Goal: Transaction & Acquisition: Purchase product/service

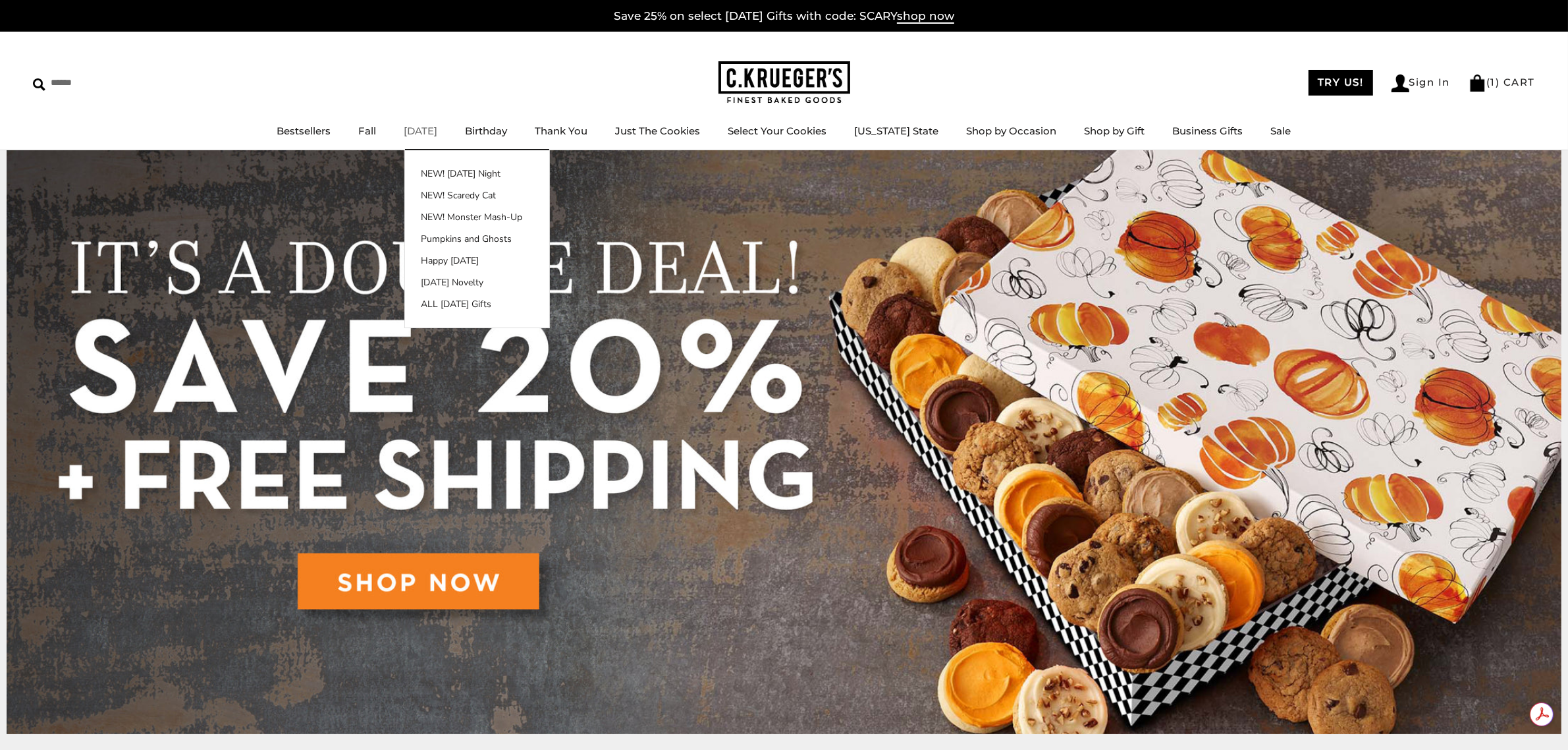
click at [430, 125] on link "[DATE]" at bounding box center [421, 131] width 33 height 13
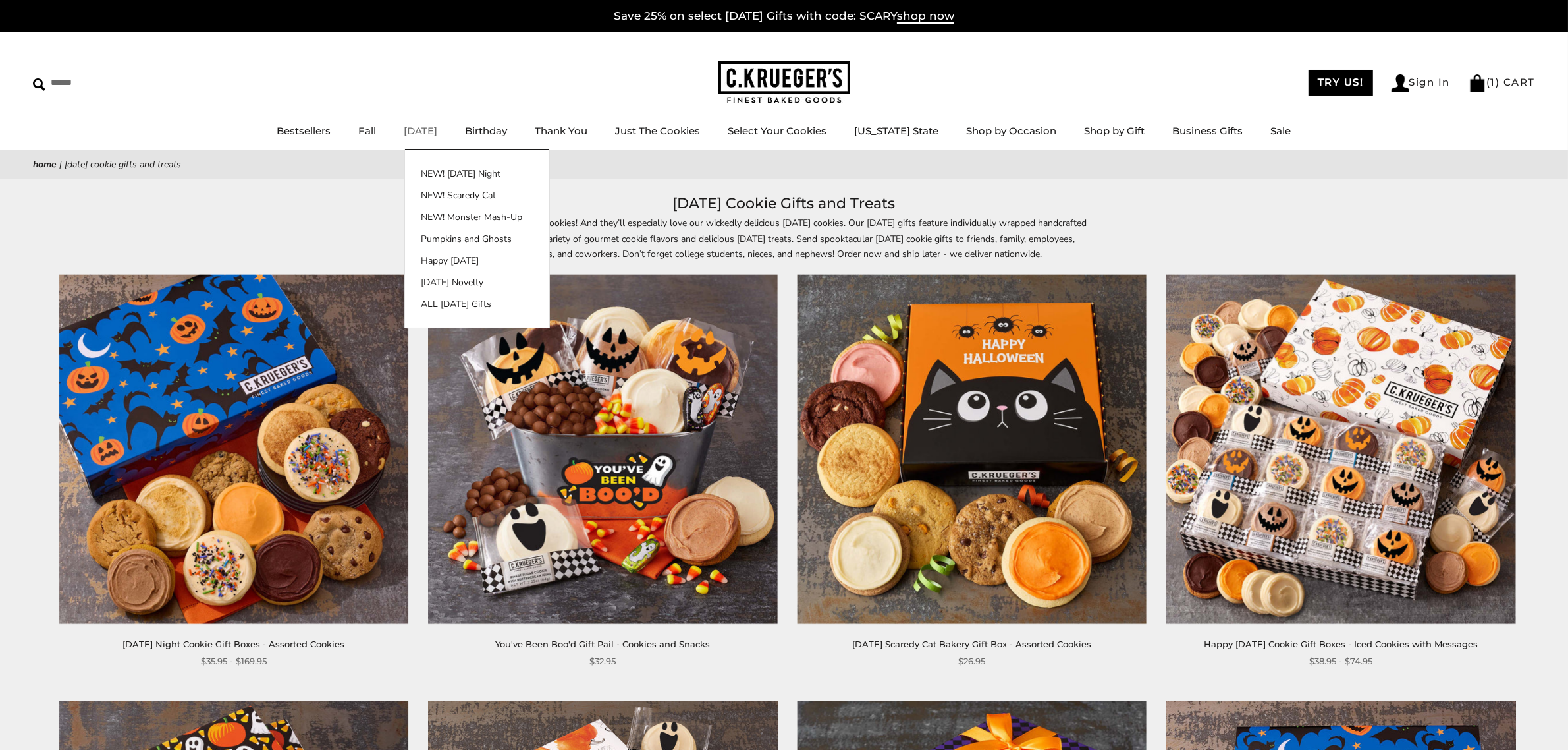
click at [435, 128] on link "[DATE]" at bounding box center [421, 131] width 33 height 13
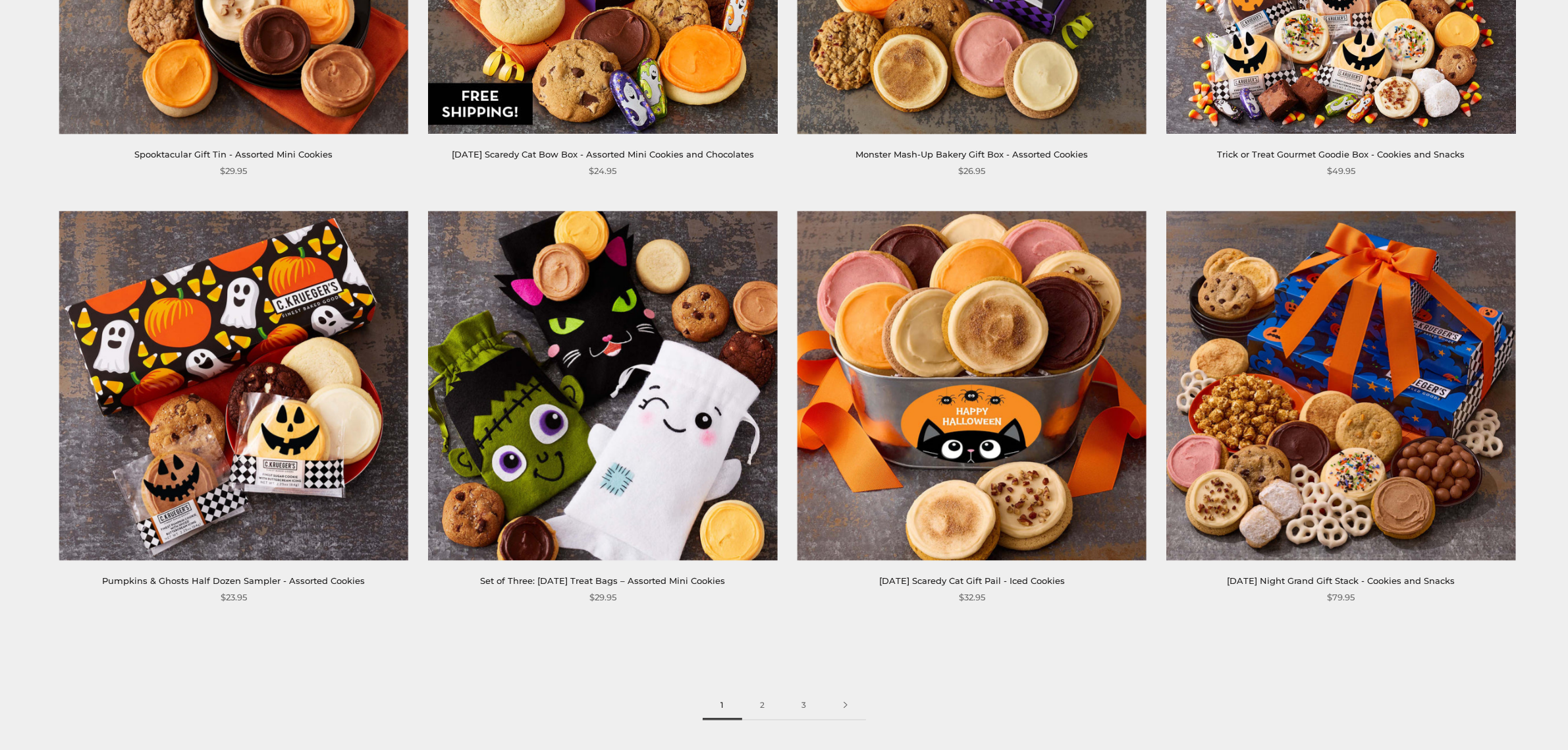
scroll to position [2526, 0]
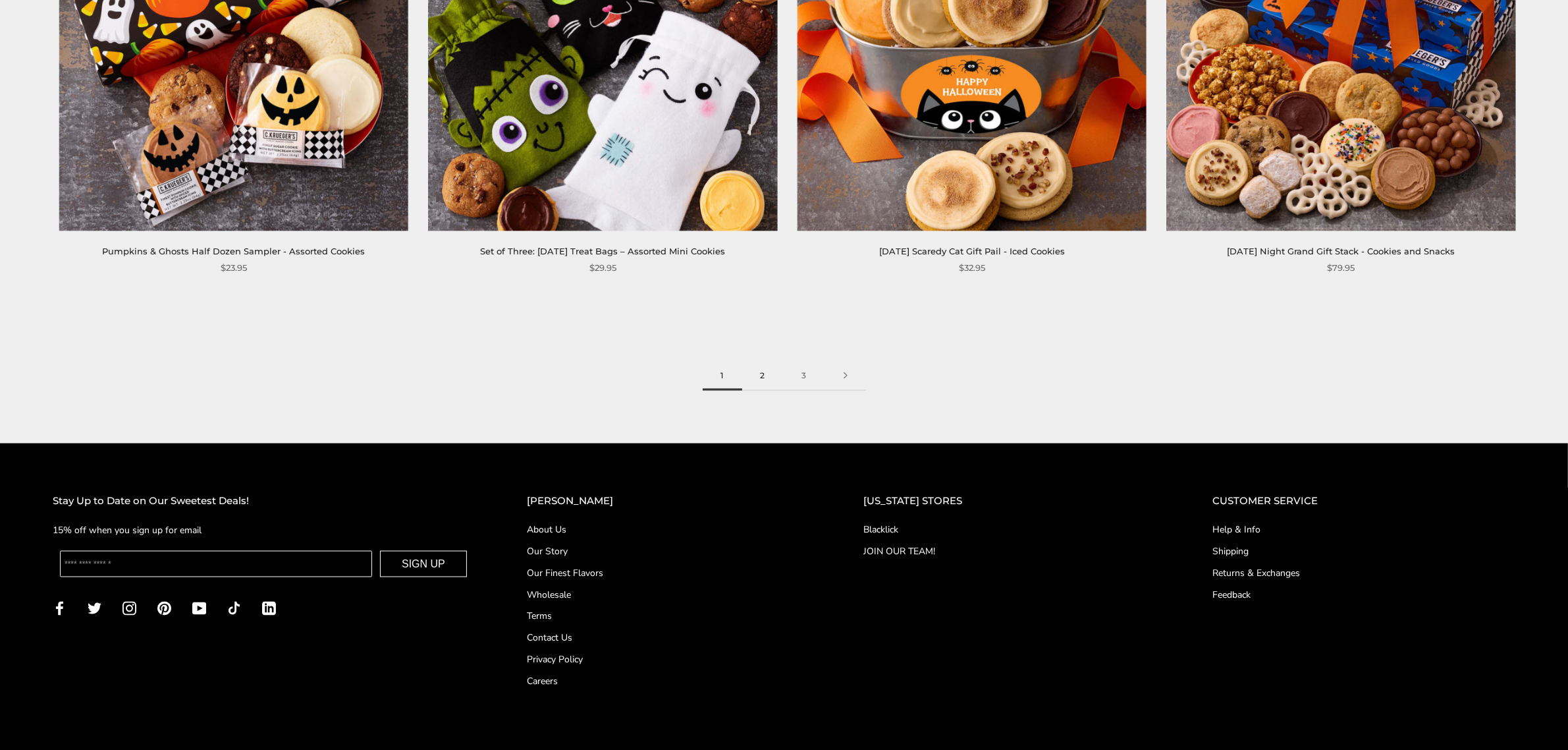
click at [765, 372] on link "2" at bounding box center [763, 375] width 41 height 29
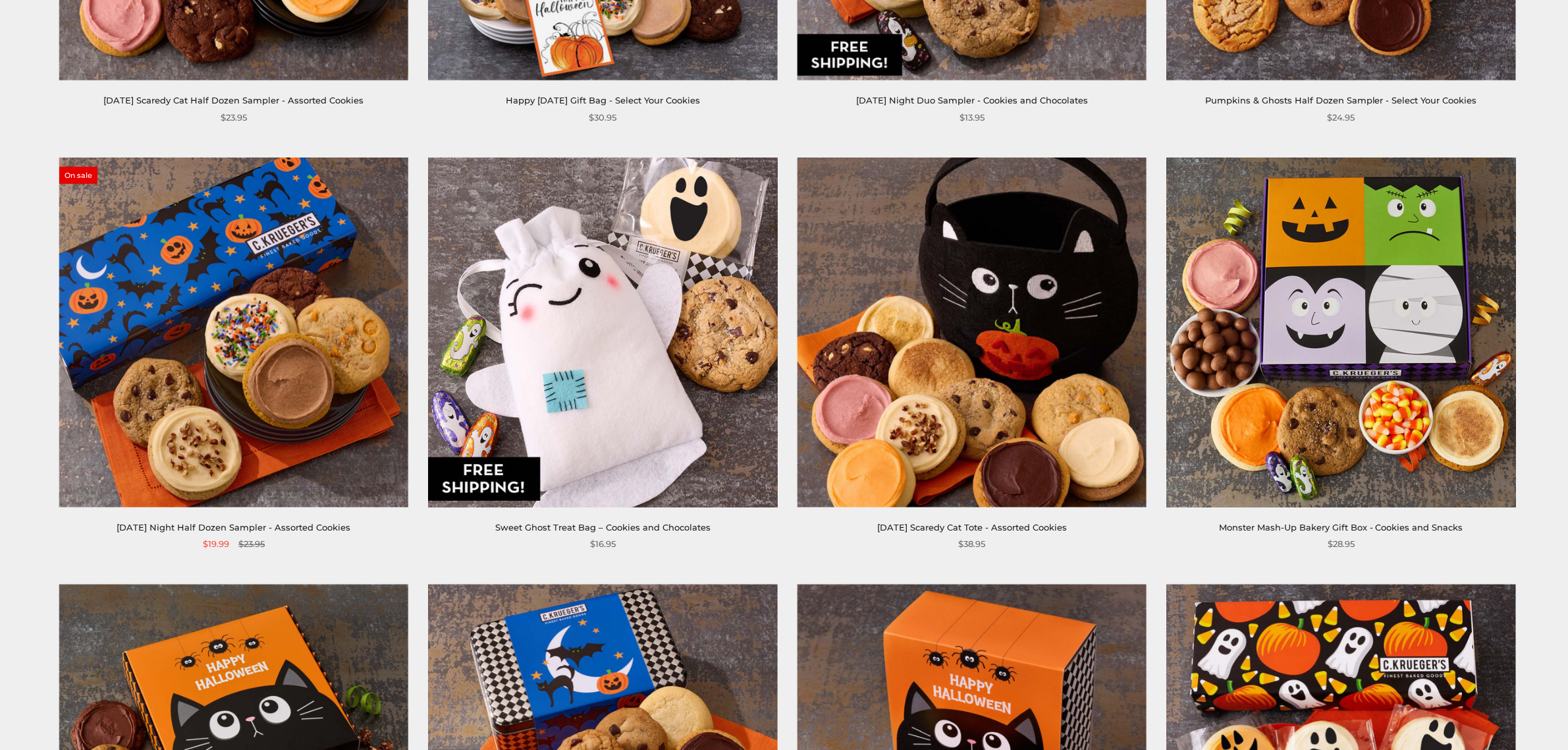
scroll to position [549, 0]
